Goal: Task Accomplishment & Management: Use online tool/utility

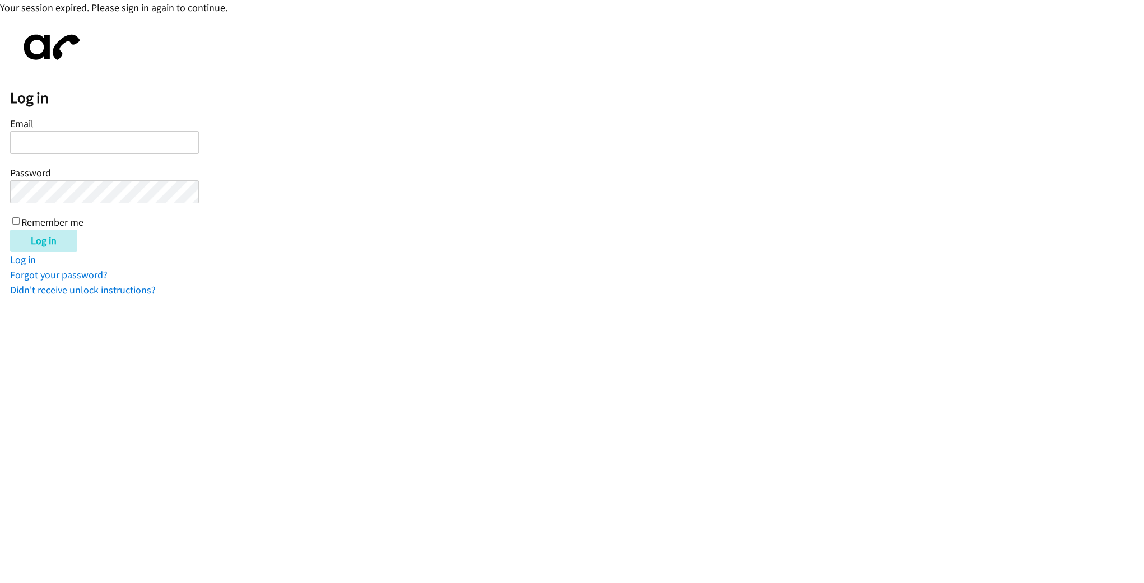
click at [123, 148] on input "Email" at bounding box center [104, 142] width 189 height 23
drag, startPoint x: 198, startPoint y: 143, endPoint x: 190, endPoint y: 145, distance: 8.0
click at [198, 144] on input "Email" at bounding box center [104, 142] width 189 height 23
type input "hcavalli@elevatemyeyes.com"
click at [10, 230] on input "Log in" at bounding box center [43, 241] width 67 height 22
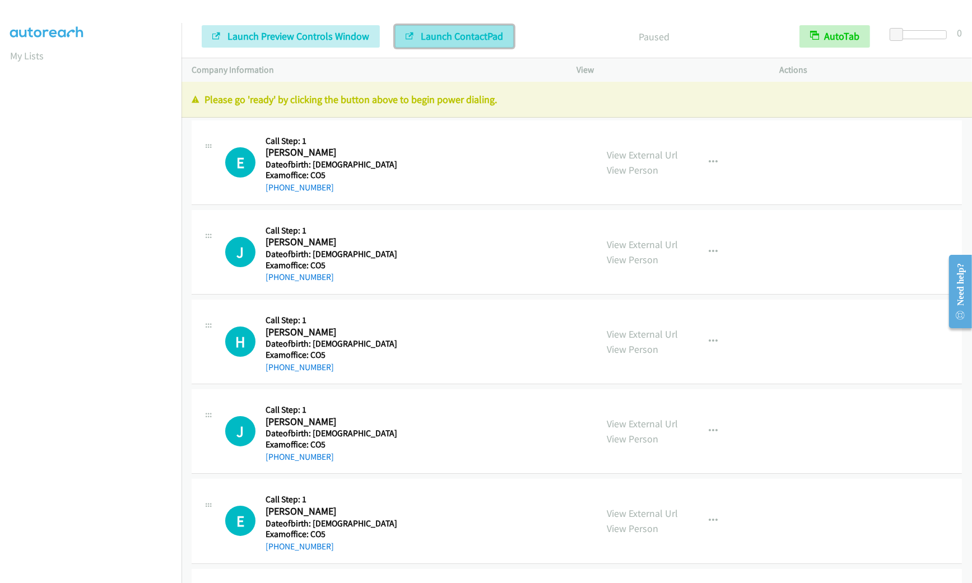
click at [446, 34] on span "Launch ContactPad" at bounding box center [462, 36] width 82 height 13
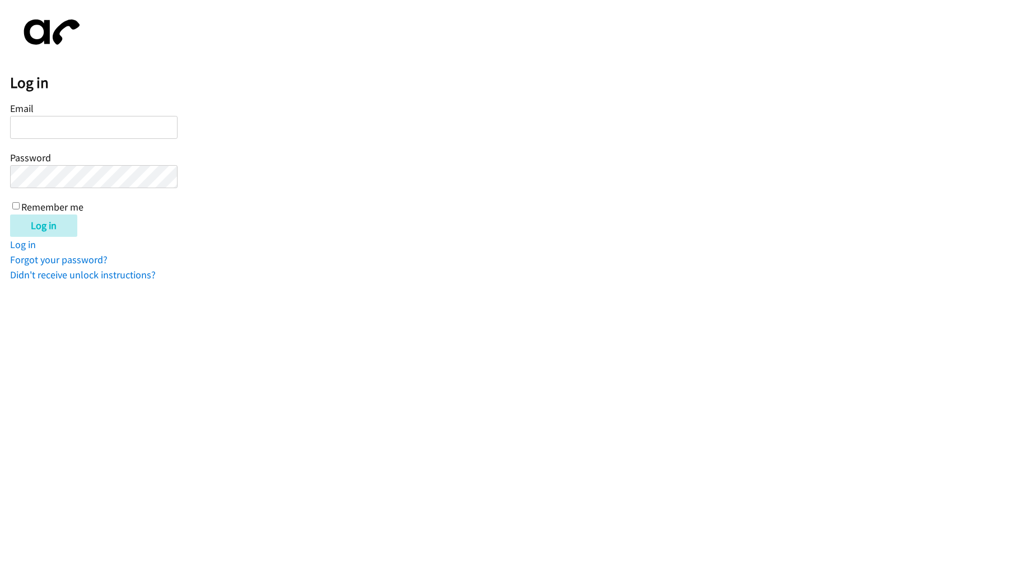
type input "[EMAIL_ADDRESS][DOMAIN_NAME]"
click at [31, 207] on label "Remember me" at bounding box center [52, 207] width 62 height 13
click at [20, 207] on input "Remember me" at bounding box center [15, 205] width 7 height 7
checkbox input "true"
click at [36, 217] on input "Log in" at bounding box center [43, 226] width 67 height 22
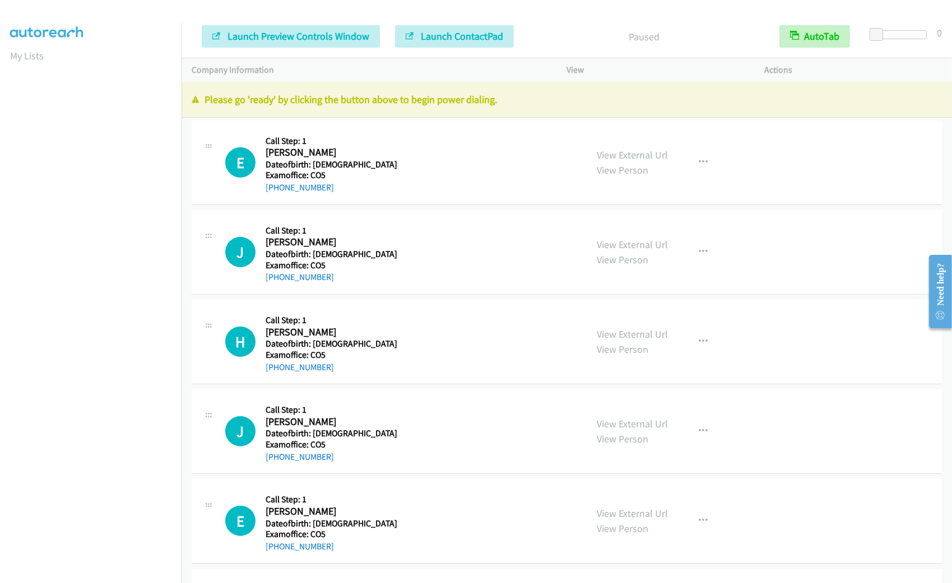
click at [400, 65] on p "Company Information" at bounding box center [369, 69] width 355 height 13
click at [431, 32] on span "Launch ContactPad" at bounding box center [462, 36] width 82 height 13
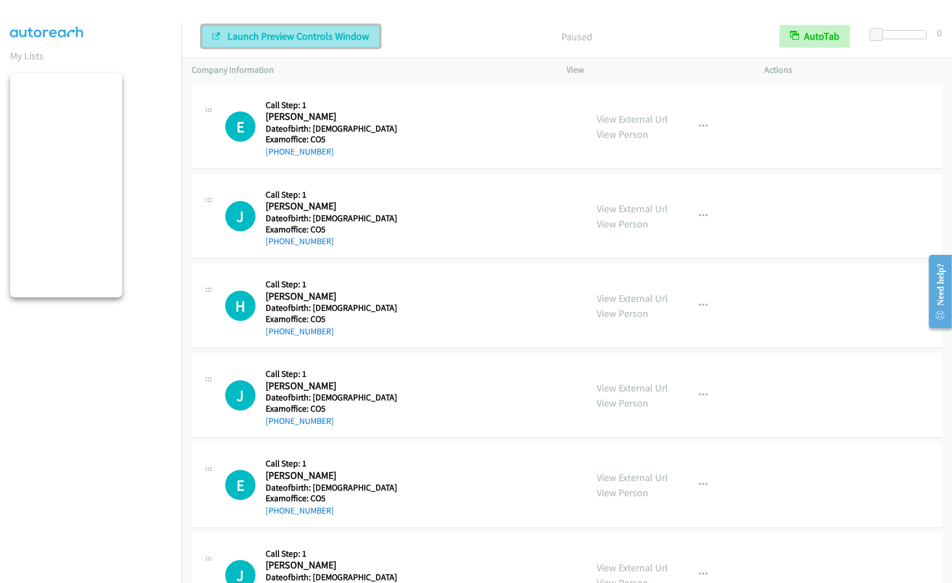
click at [311, 36] on span "Launch Preview Controls Window" at bounding box center [298, 36] width 142 height 13
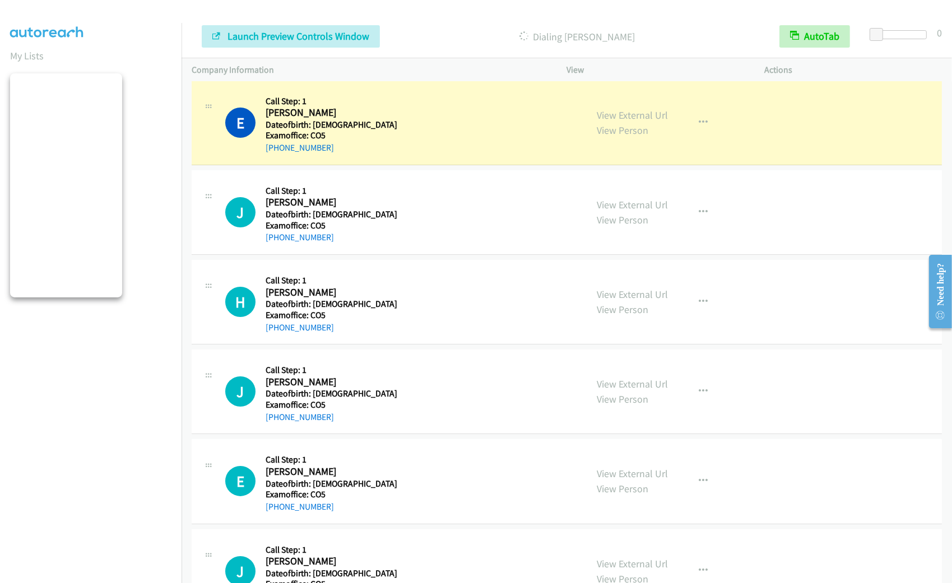
scroll to position [3, 0]
click at [172, 366] on nav "My Lists" at bounding box center [91, 314] width 182 height 583
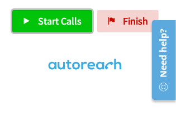
click at [51, 23] on span "Start Calls" at bounding box center [60, 21] width 44 height 13
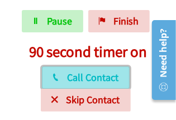
click at [76, 75] on span "Call Contact" at bounding box center [94, 77] width 52 height 13
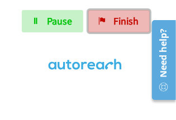
click at [104, 23] on icon at bounding box center [103, 22] width 8 height 8
